Goal: Task Accomplishment & Management: Manage account settings

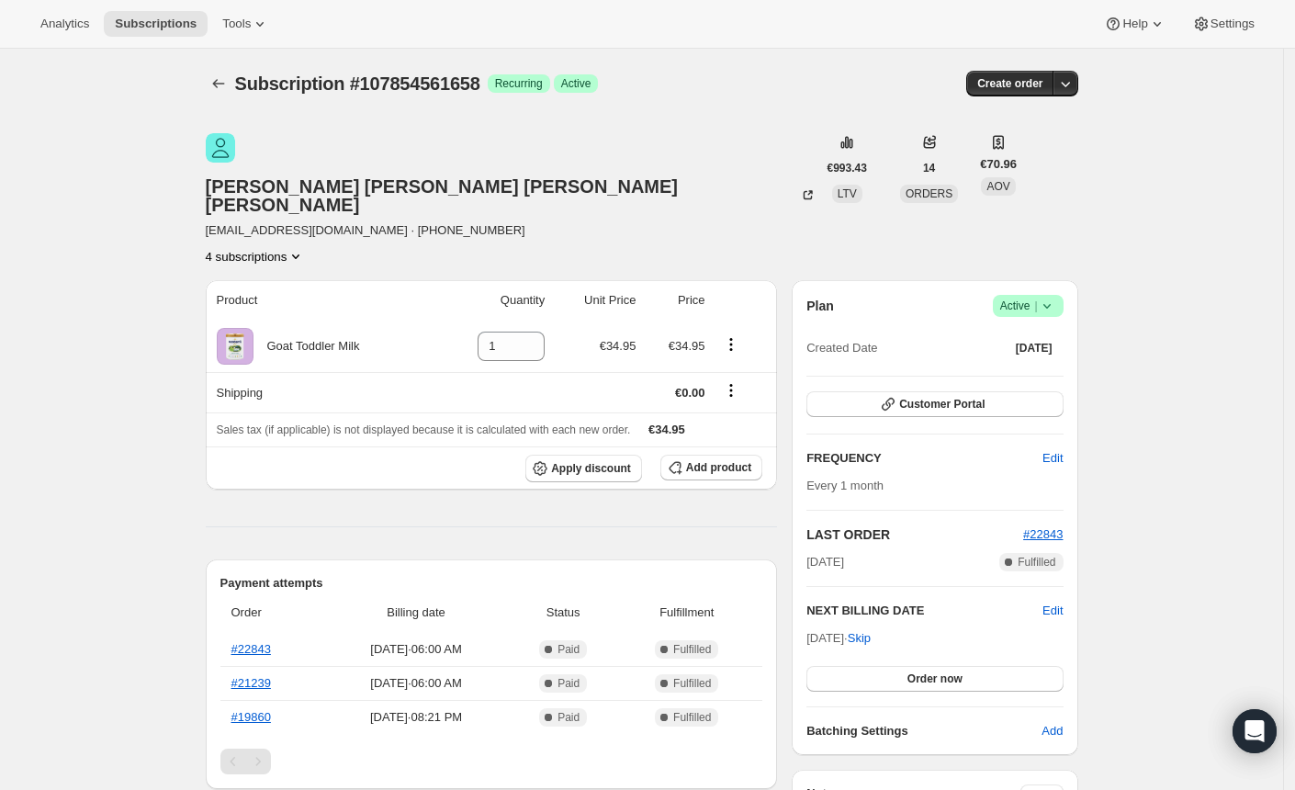
click at [1047, 297] on icon at bounding box center [1047, 306] width 18 height 18
click at [984, 306] on span "Cancel subscription" at bounding box center [1027, 310] width 104 height 14
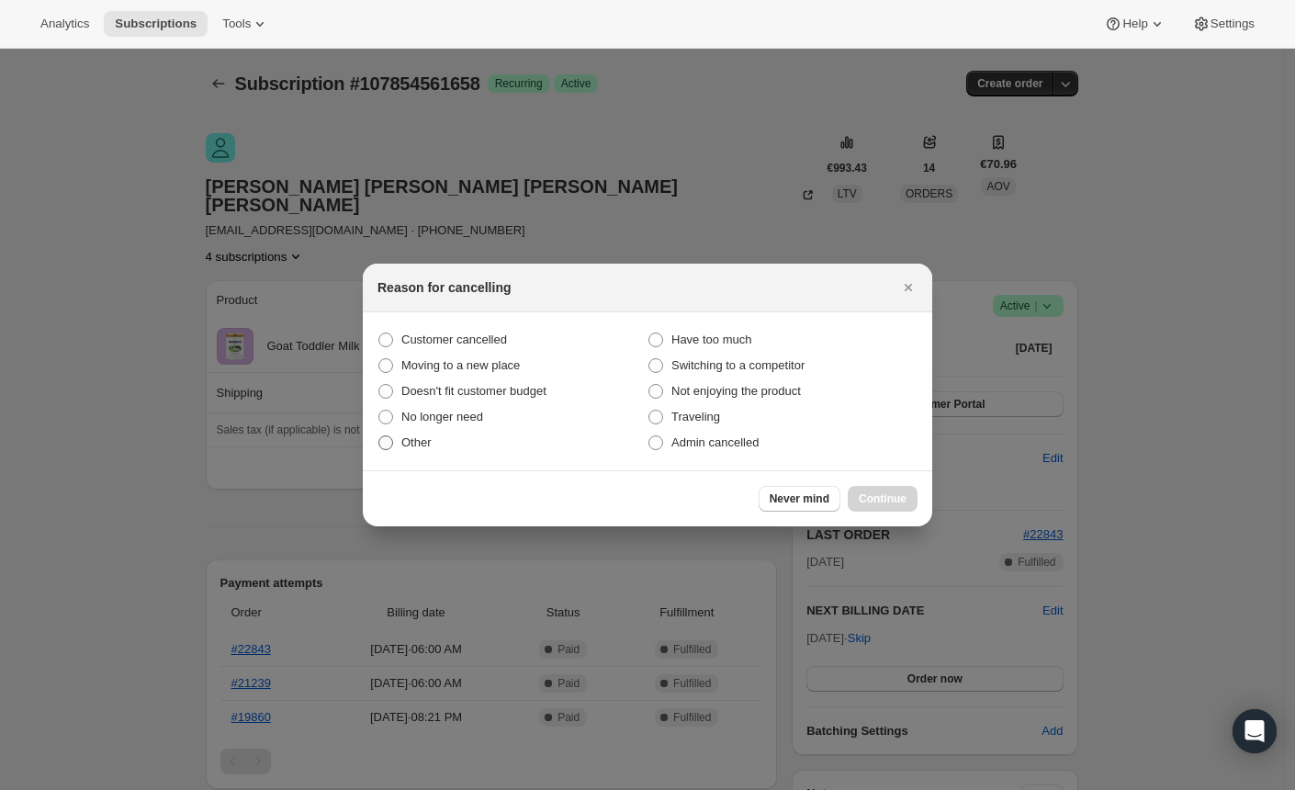
click at [386, 441] on span ":rbj:" at bounding box center [386, 442] width 15 height 15
click at [379, 436] on input "Other" at bounding box center [379, 435] width 1 height 1
radio input "true"
click at [859, 501] on span "Continue" at bounding box center [883, 499] width 48 height 15
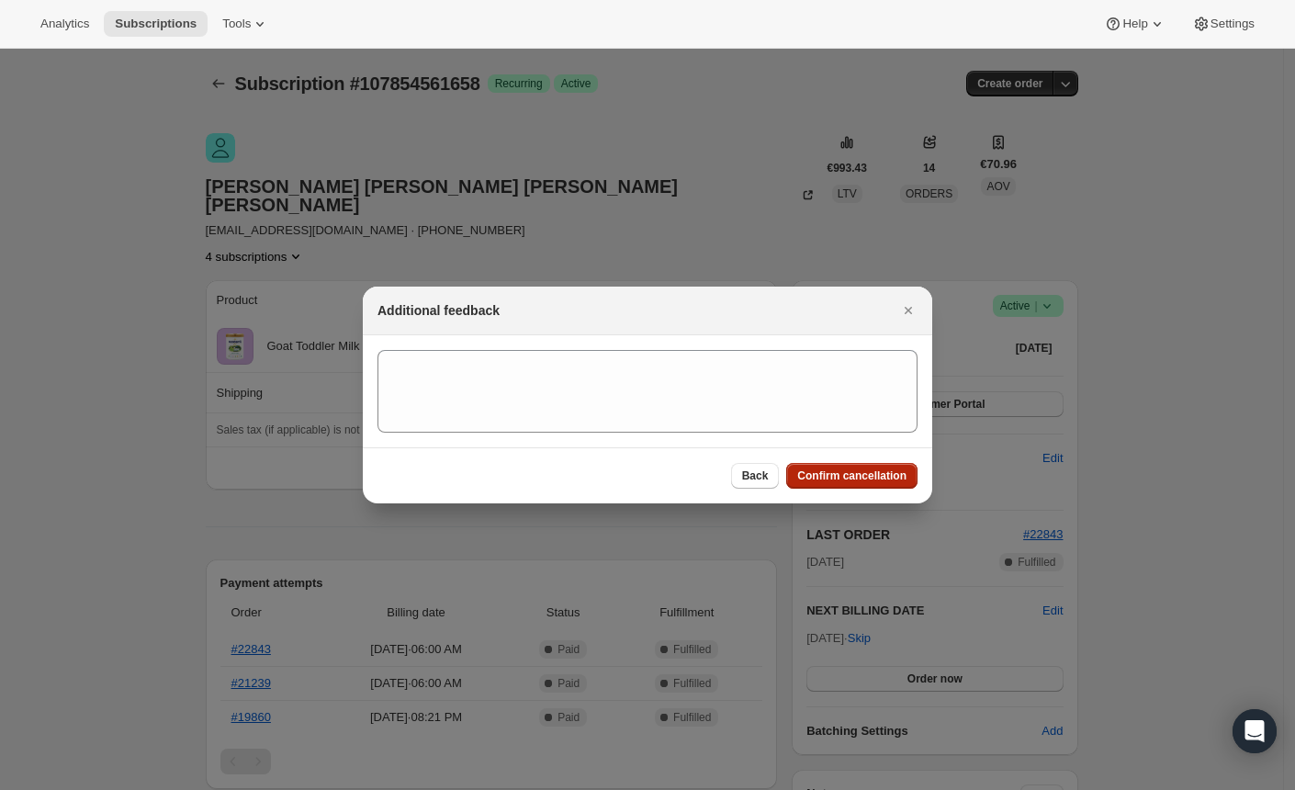
click at [856, 480] on span "Confirm cancellation" at bounding box center [851, 476] width 109 height 15
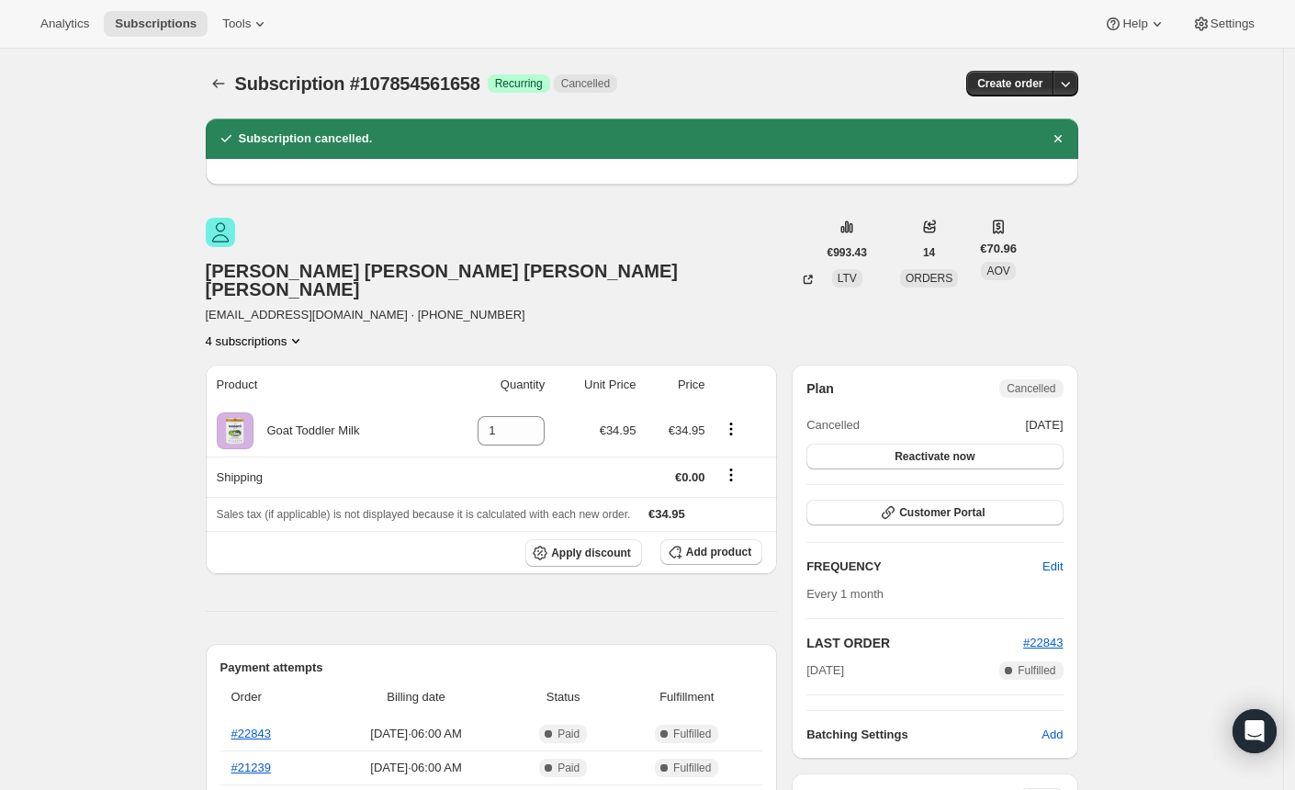
click at [306, 332] on button "4 subscriptions" at bounding box center [256, 341] width 100 height 18
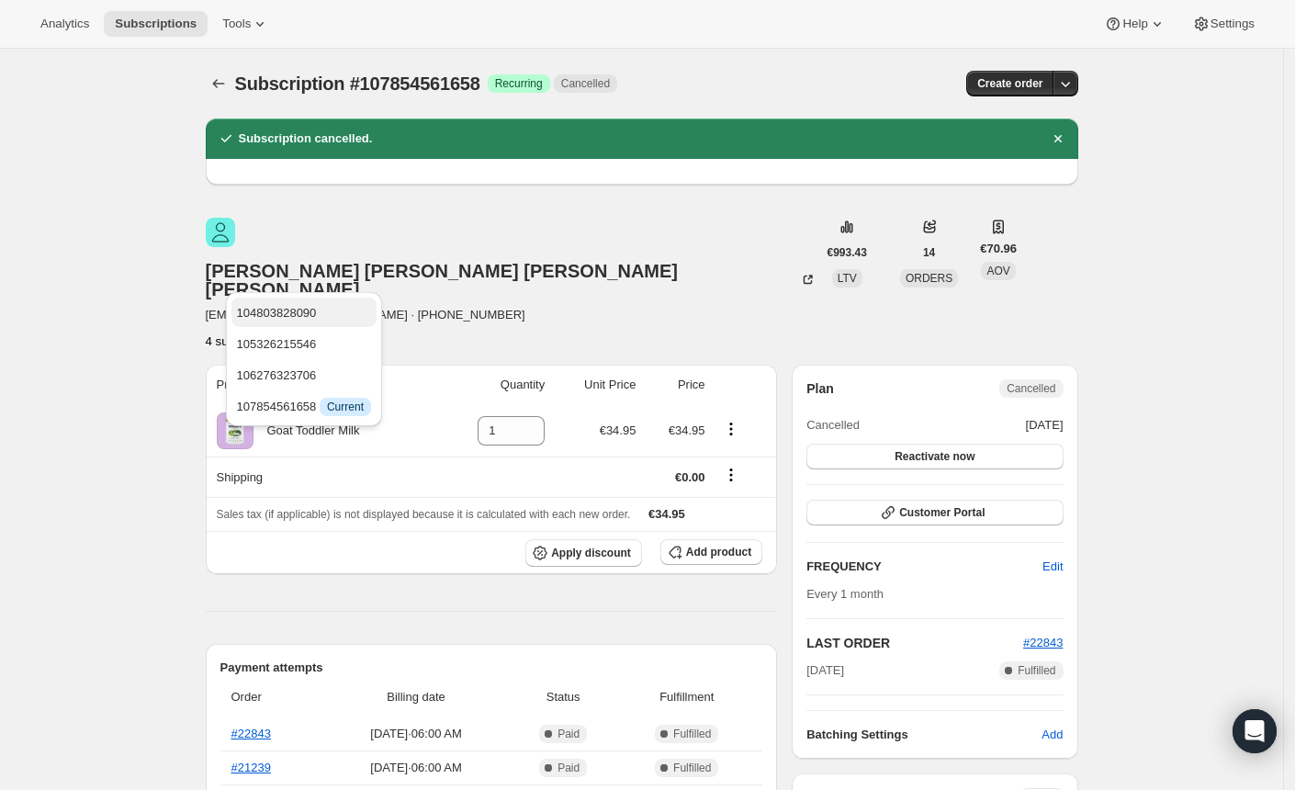
click at [312, 314] on span "104803828090" at bounding box center [277, 313] width 80 height 14
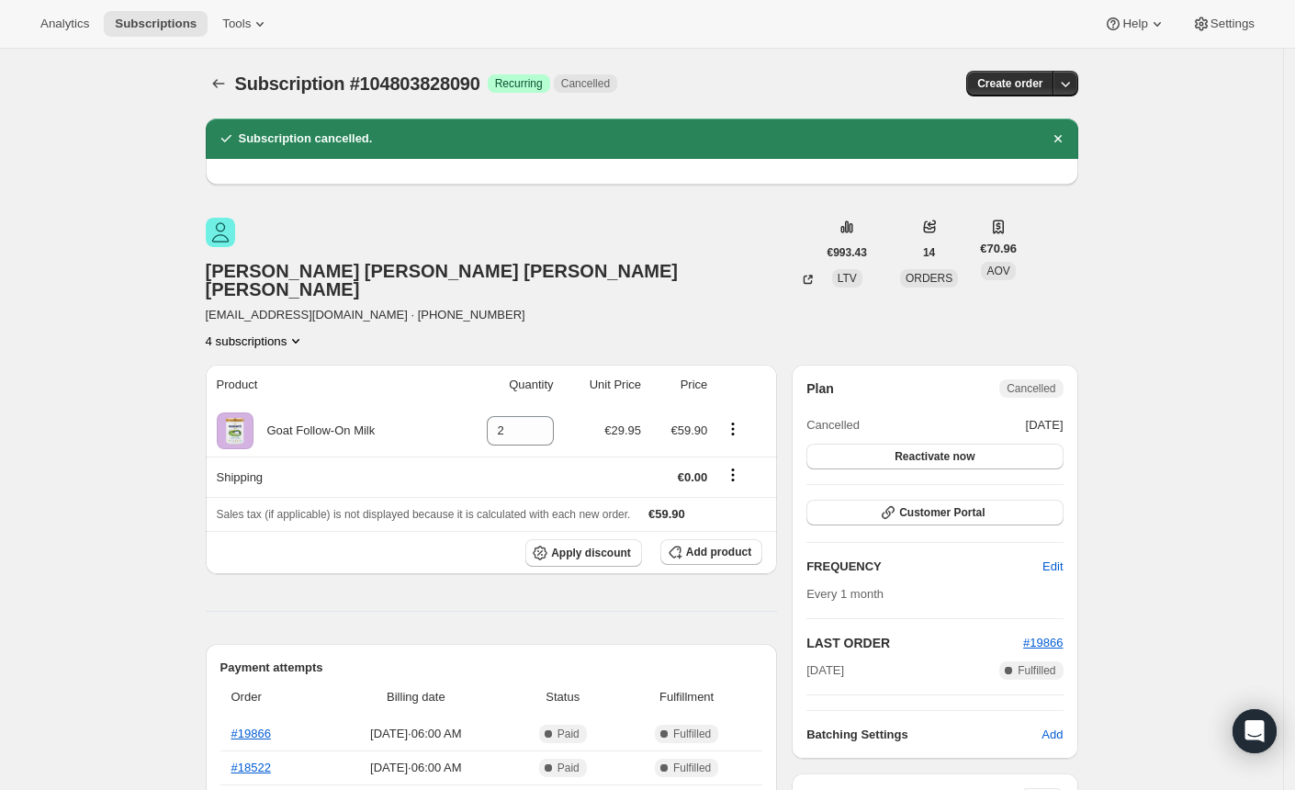
click at [300, 332] on button "4 subscriptions" at bounding box center [256, 341] width 100 height 18
click at [288, 349] on span "105326215546" at bounding box center [275, 344] width 80 height 14
click at [285, 332] on button "4 subscriptions" at bounding box center [256, 341] width 100 height 18
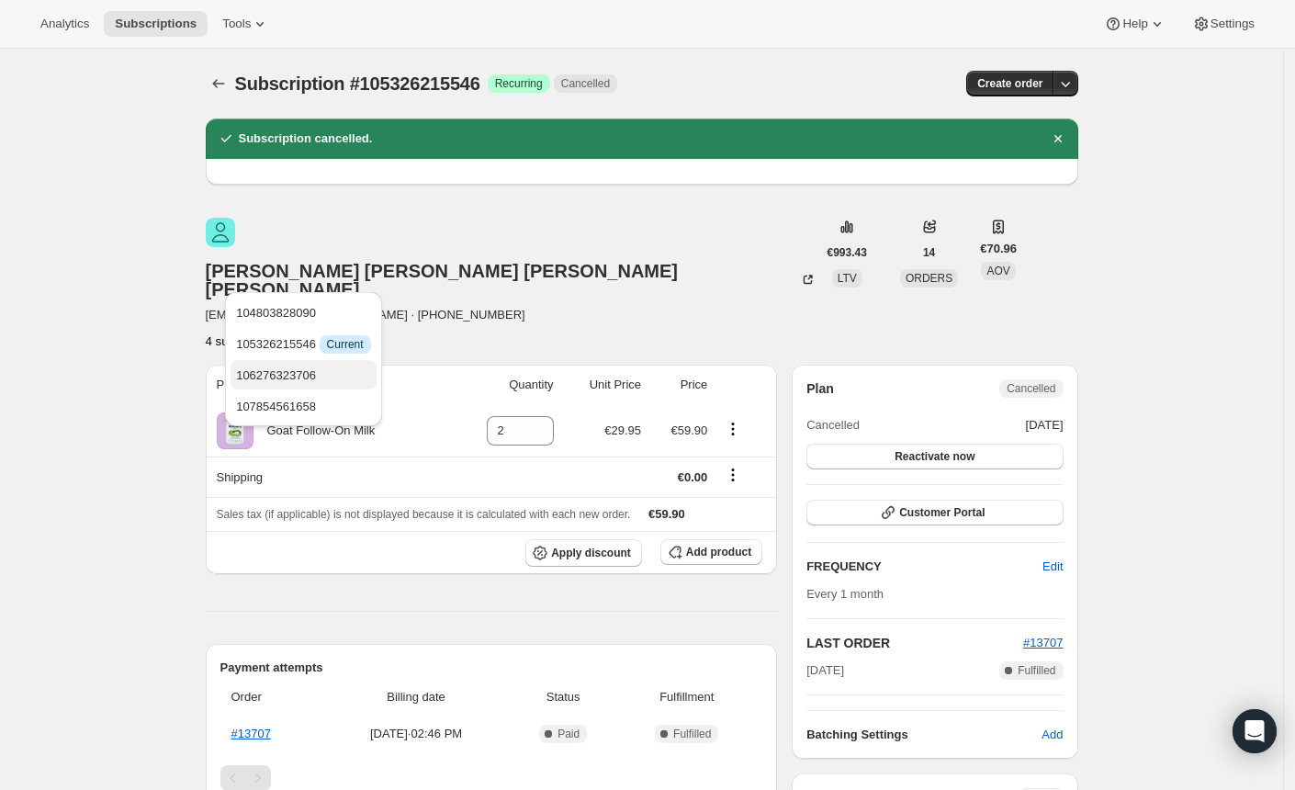
click at [301, 374] on span "106276323706" at bounding box center [276, 375] width 80 height 14
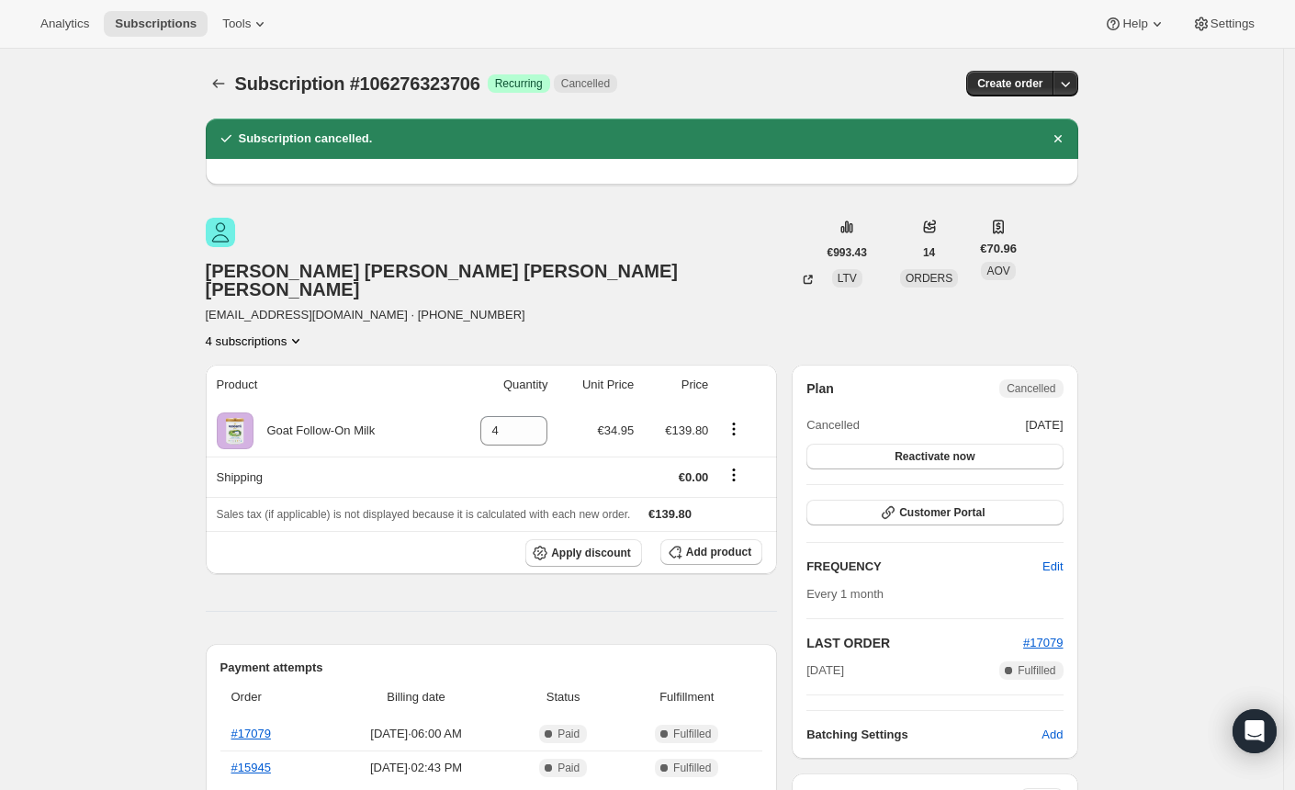
click at [306, 332] on button "4 subscriptions" at bounding box center [256, 341] width 100 height 18
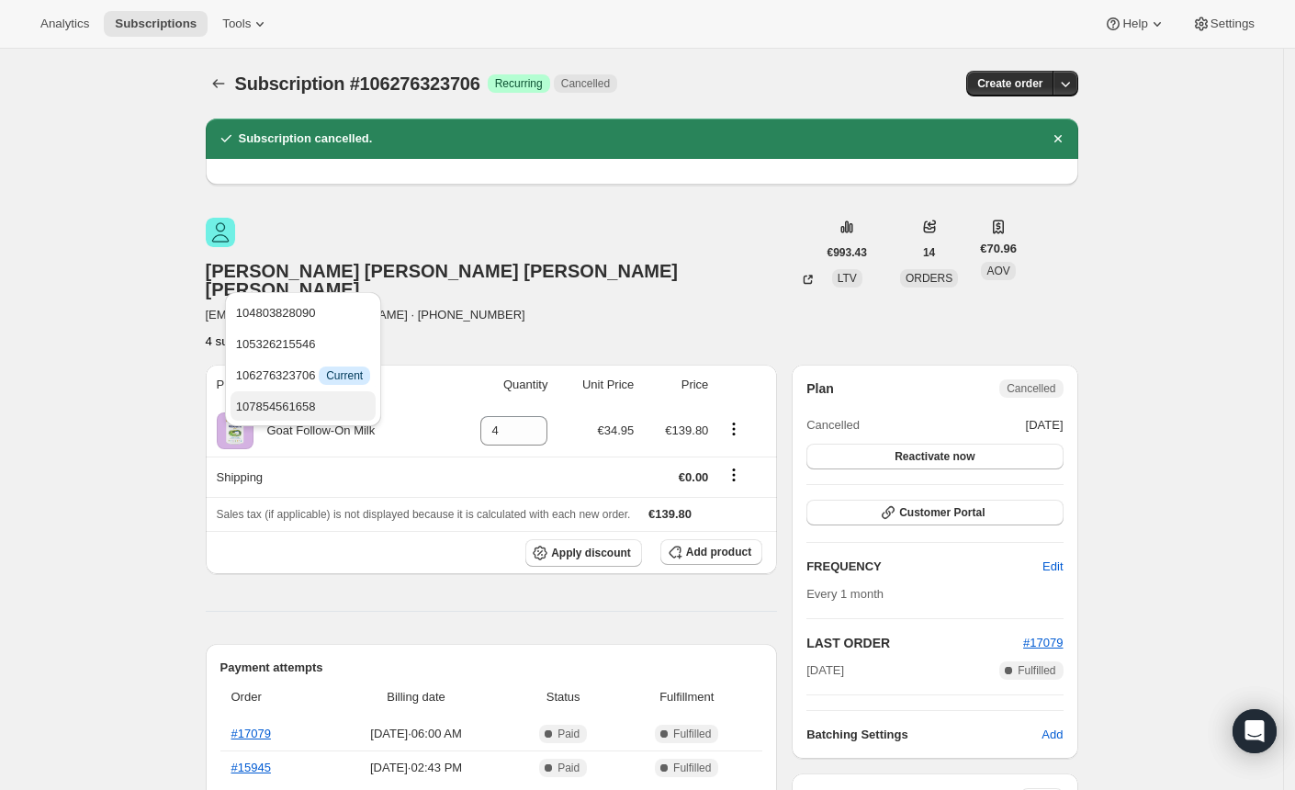
click at [279, 413] on span "107854561658" at bounding box center [276, 407] width 80 height 14
